Goal: Information Seeking & Learning: Find contact information

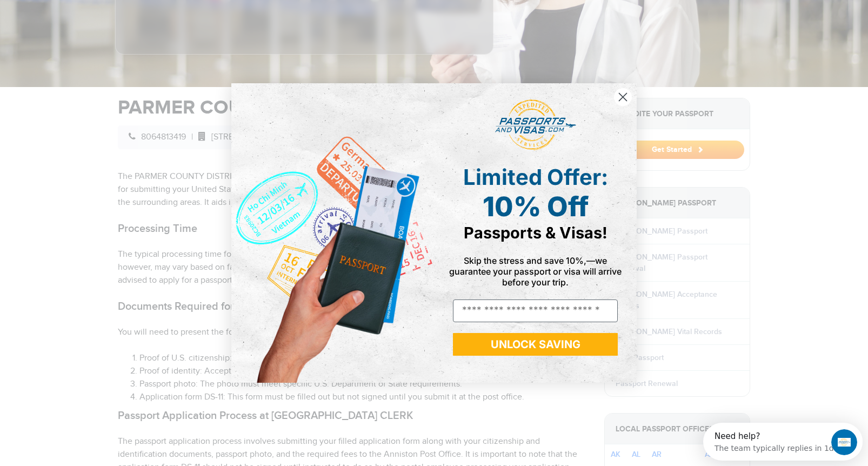
click at [626, 96] on circle "Close dialog" at bounding box center [623, 97] width 18 height 18
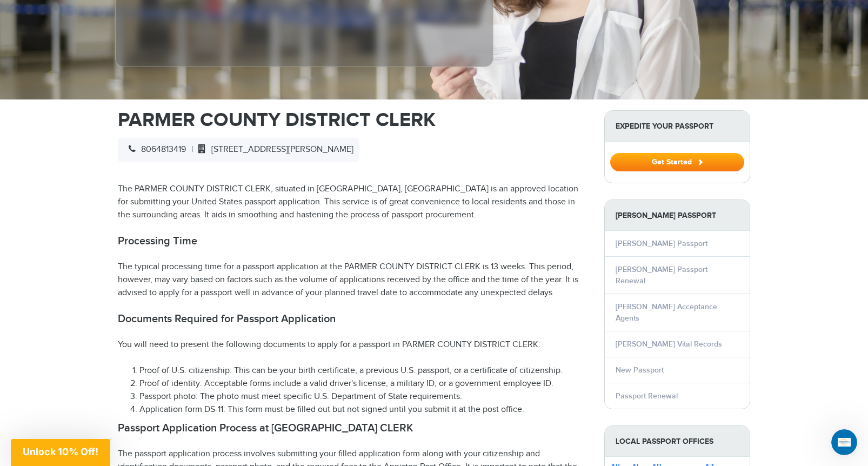
scroll to position [280, 0]
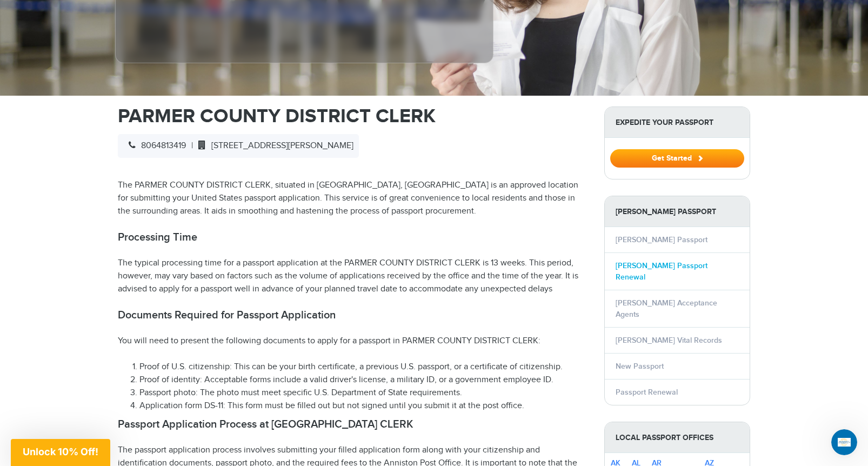
click at [632, 261] on link "[PERSON_NAME] Passport Renewal" at bounding box center [662, 271] width 92 height 21
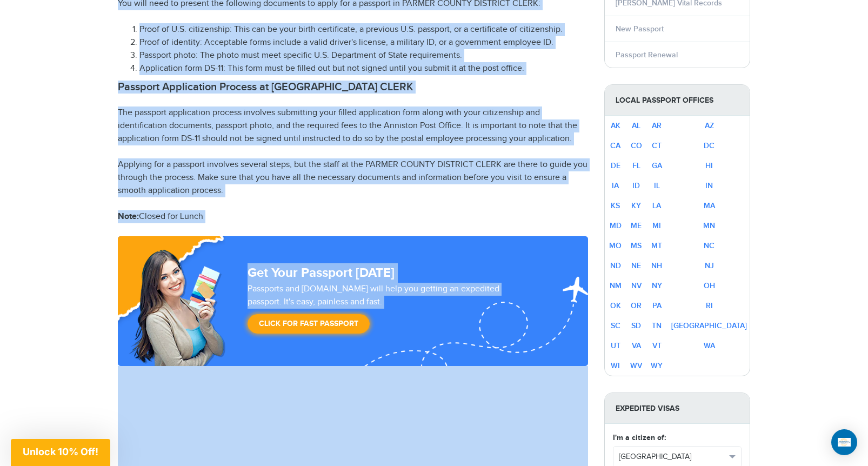
scroll to position [643, 0]
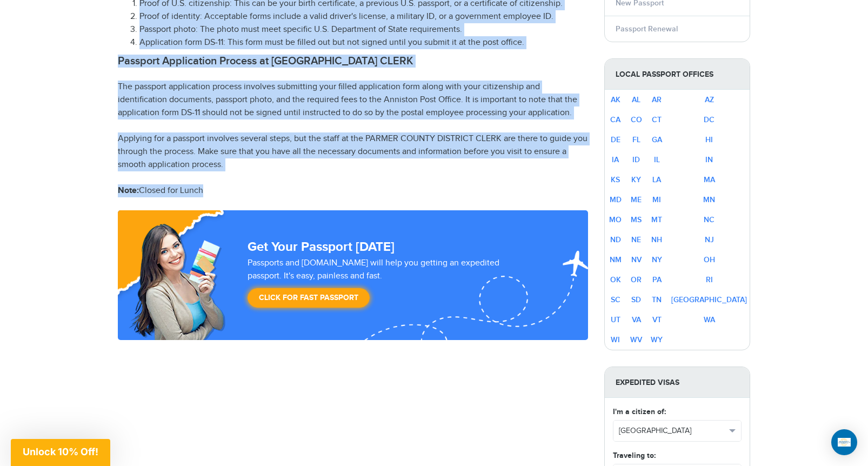
drag, startPoint x: 108, startPoint y: 162, endPoint x: 467, endPoint y: 180, distance: 360.0
click at [467, 180] on div "[PHONE_NUMBER] Passports & [DOMAIN_NAME] Login Check Status Passports Passport …" at bounding box center [434, 464] width 868 height 2215
copy div "[GEOGRAPHIC_DATA] CLERK 8064813419 | [STREET_ADDRESS][PERSON_NAME] The PARMER C…"
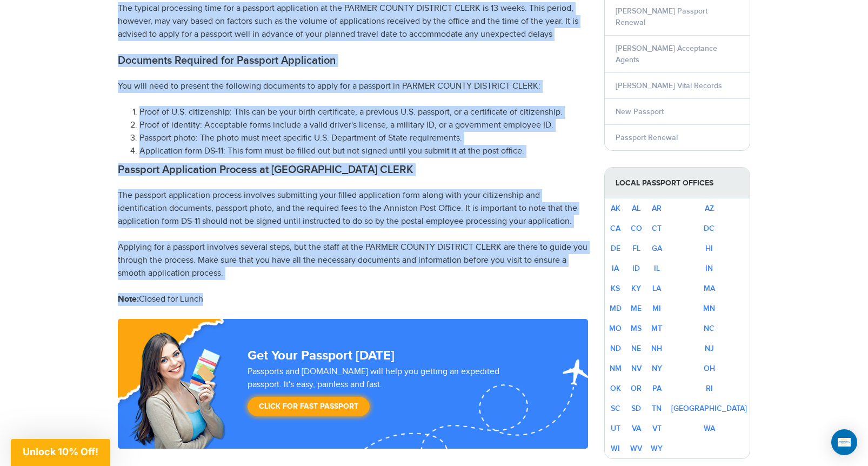
scroll to position [507, 0]
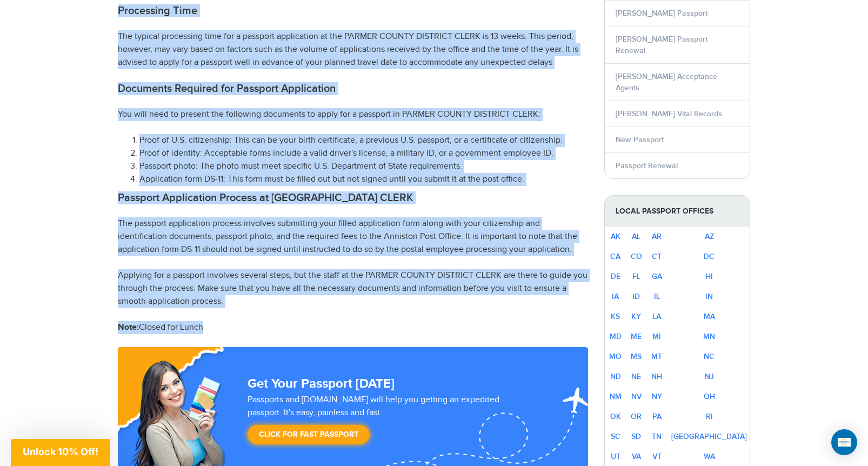
click at [271, 269] on p "Applying for a passport involves several steps, but the staff at the PARMER COU…" at bounding box center [353, 288] width 470 height 39
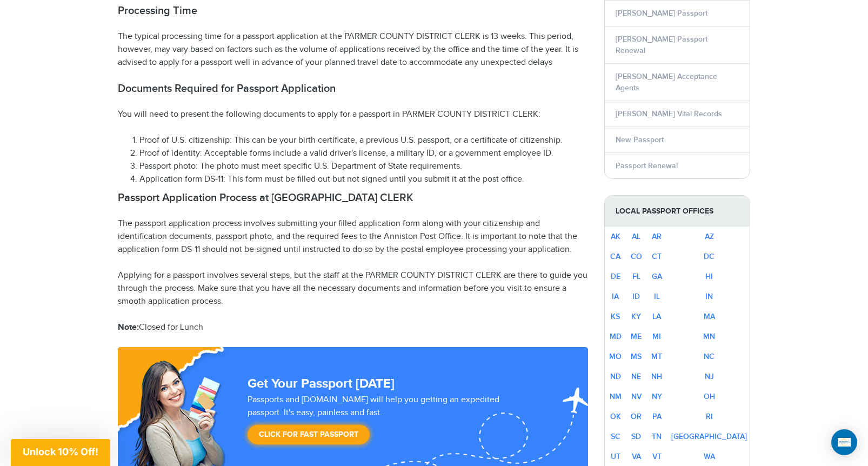
scroll to position [0, 0]
